Goal: Transaction & Acquisition: Book appointment/travel/reservation

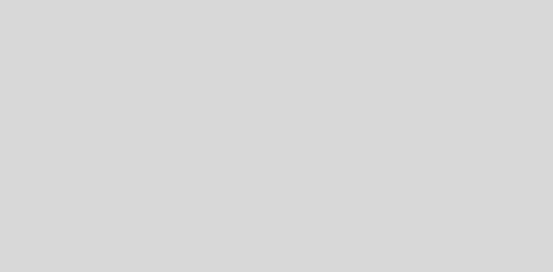
select select "es"
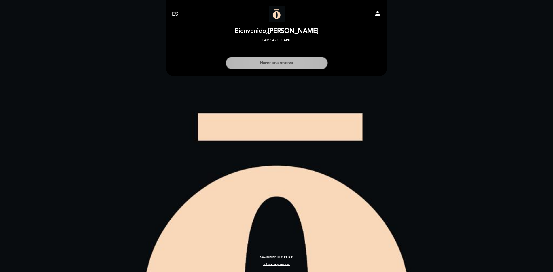
click at [293, 63] on button "Hacer una reserva" at bounding box center [276, 63] width 102 height 13
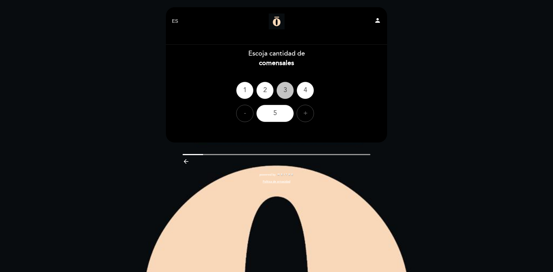
click at [282, 89] on div "3" at bounding box center [284, 90] width 17 height 17
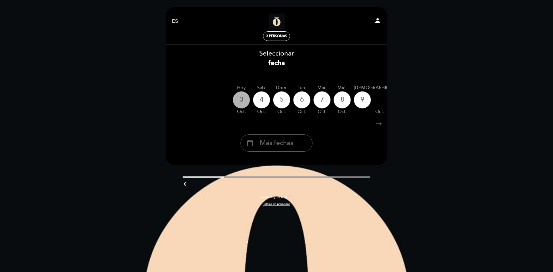
click at [238, 99] on div "3" at bounding box center [241, 99] width 17 height 17
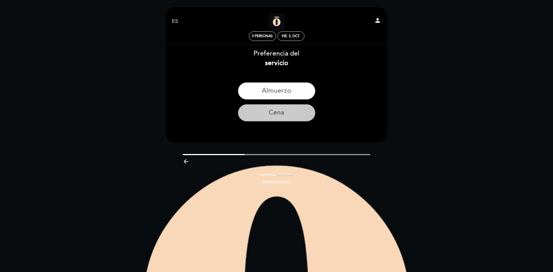
click at [261, 110] on button "Cena" at bounding box center [276, 112] width 77 height 17
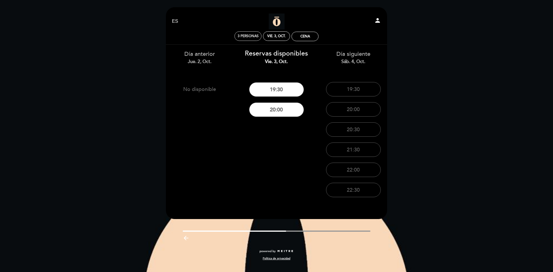
click at [250, 35] on span "3 personas" at bounding box center [247, 36] width 21 height 4
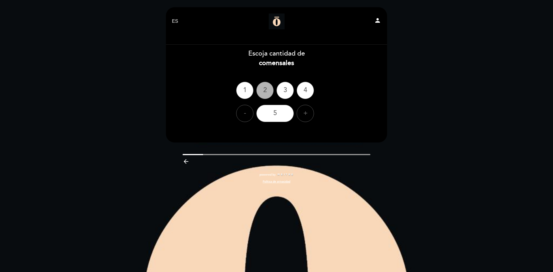
click at [269, 92] on div "2" at bounding box center [264, 90] width 17 height 17
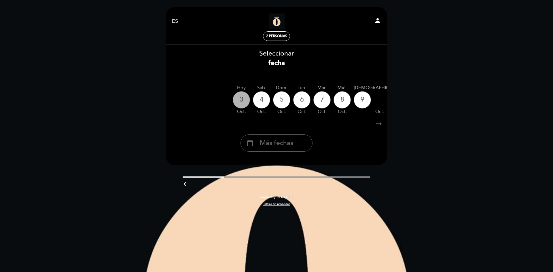
click at [239, 99] on div "3" at bounding box center [241, 99] width 17 height 17
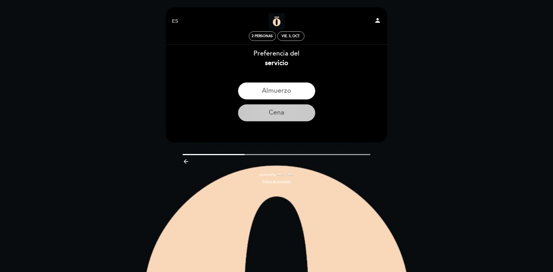
click at [259, 111] on button "Cena" at bounding box center [276, 112] width 77 height 17
